Goal: Navigation & Orientation: Find specific page/section

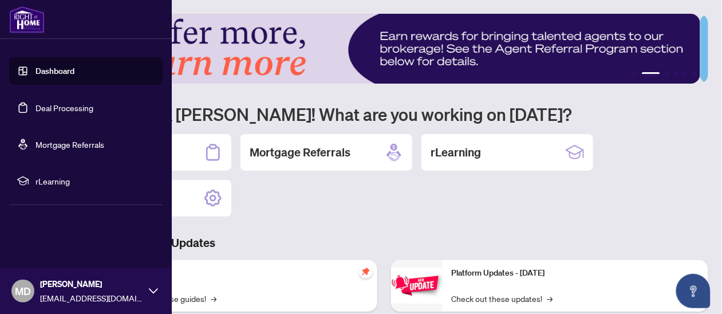
click at [47, 181] on span "rLearning" at bounding box center [94, 181] width 119 height 13
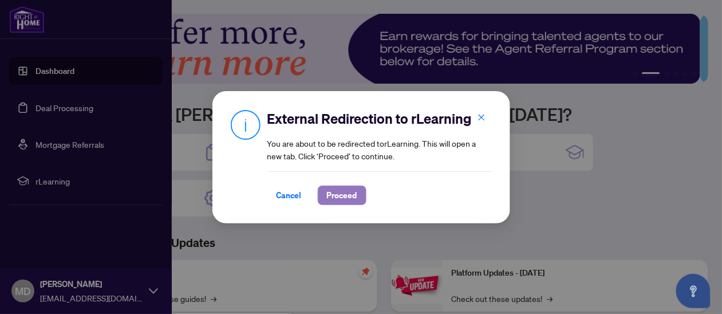
click at [339, 193] on span "Proceed" at bounding box center [342, 195] width 30 height 18
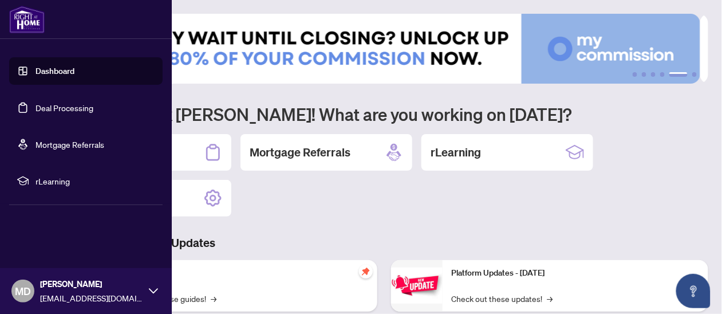
click at [35, 108] on link "Deal Processing" at bounding box center [64, 107] width 58 height 10
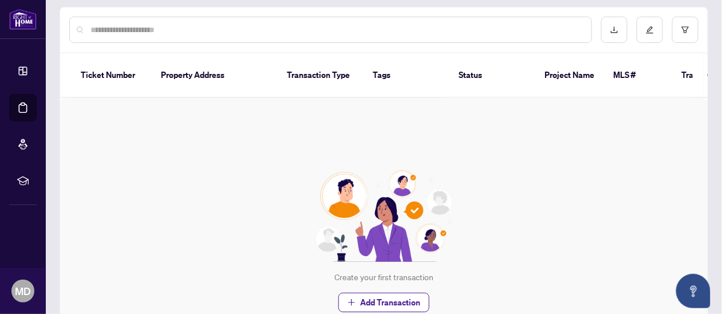
scroll to position [138, 0]
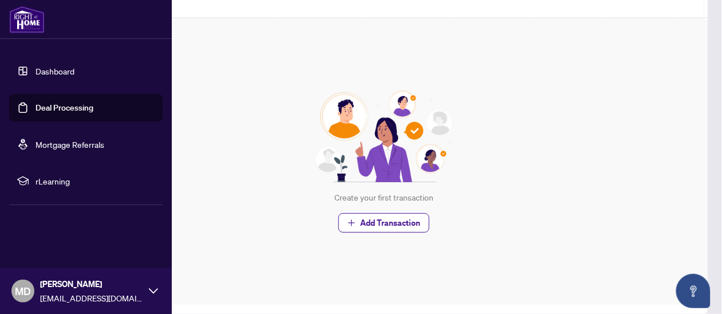
click at [35, 141] on link "Mortgage Referrals" at bounding box center [69, 144] width 69 height 10
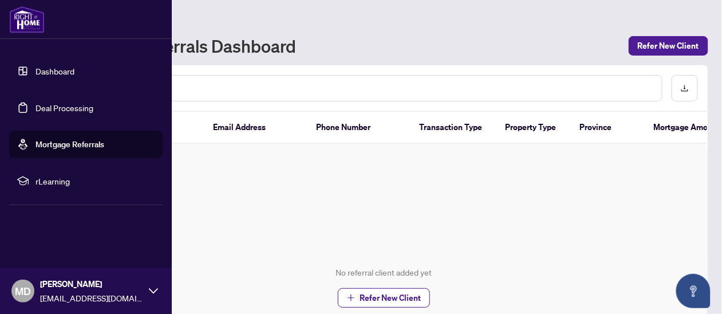
click at [59, 73] on link "Dashboard" at bounding box center [54, 71] width 39 height 10
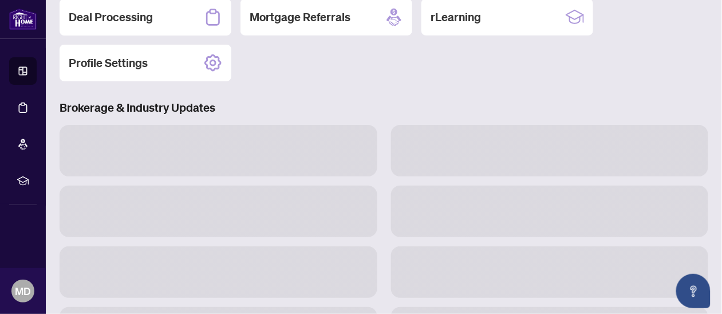
scroll to position [192, 0]
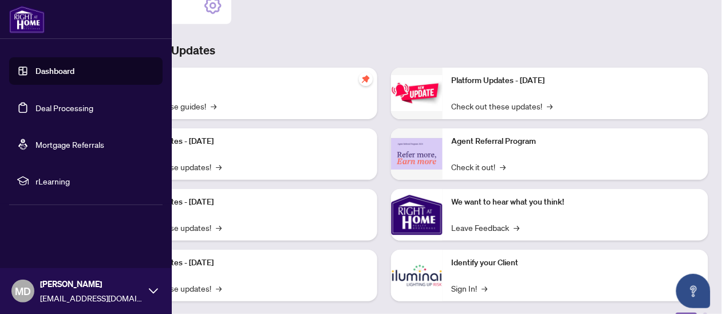
click at [27, 290] on span "MD" at bounding box center [23, 291] width 16 height 16
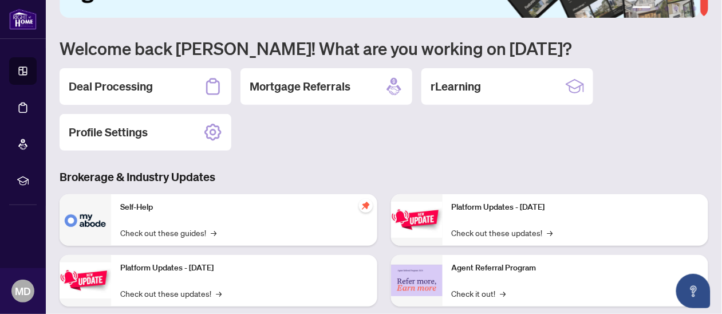
scroll to position [0, 0]
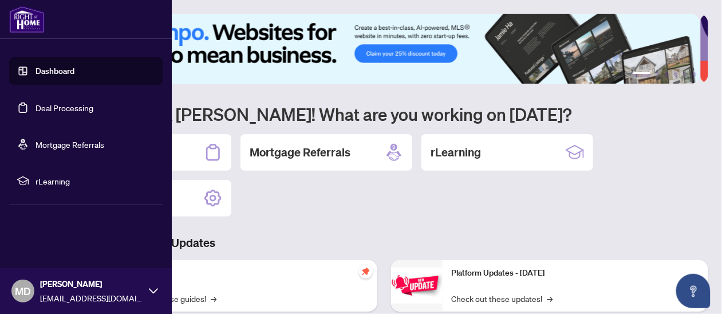
click at [149, 294] on icon at bounding box center [153, 290] width 9 height 9
click at [19, 290] on span "MD" at bounding box center [23, 291] width 16 height 16
click at [21, 290] on span "MD" at bounding box center [23, 291] width 16 height 16
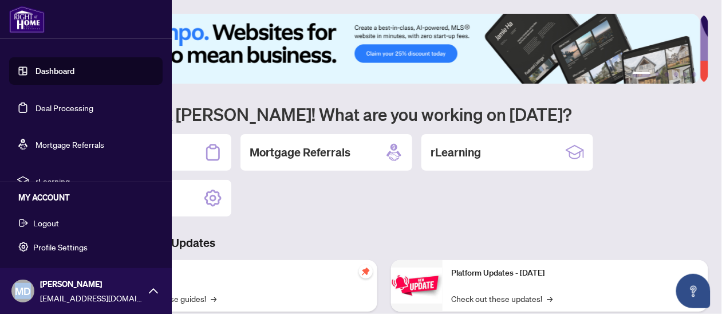
click at [21, 290] on span "MD" at bounding box center [23, 291] width 16 height 16
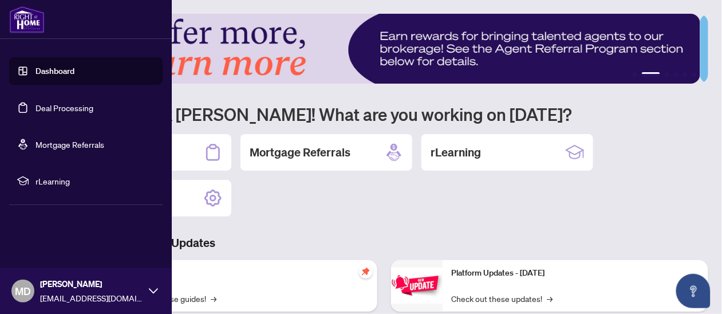
click at [49, 72] on link "Dashboard" at bounding box center [54, 71] width 39 height 10
click at [51, 183] on span "rLearning" at bounding box center [94, 181] width 119 height 13
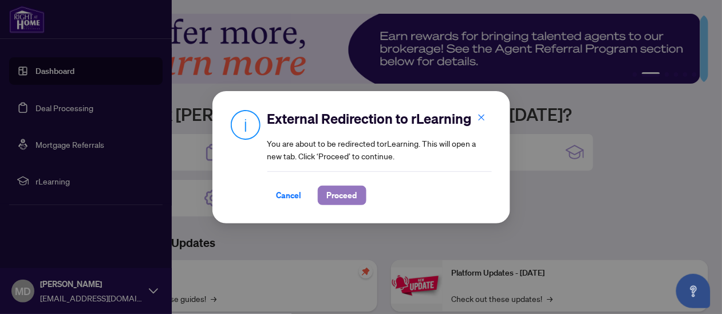
click at [346, 201] on span "Proceed" at bounding box center [342, 195] width 30 height 18
